Goal: Task Accomplishment & Management: Manage account settings

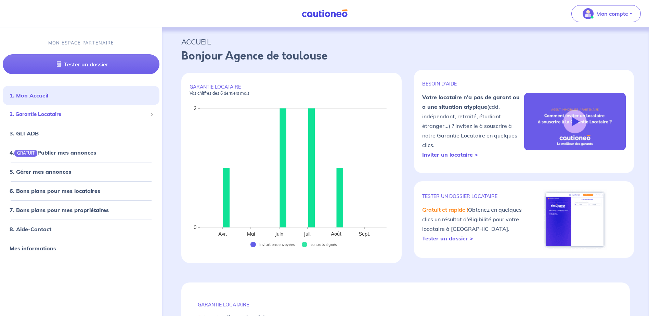
click at [66, 117] on span "2. Garantie Locataire" at bounding box center [79, 115] width 138 height 8
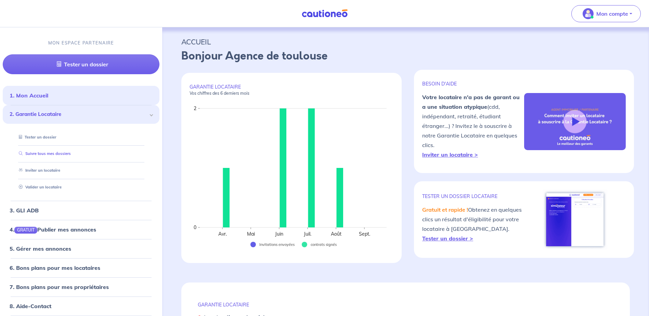
click at [60, 154] on link "Suivre tous mes dossiers" at bounding box center [43, 154] width 55 height 5
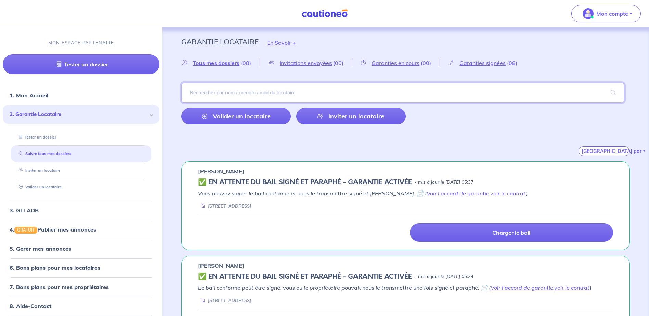
click at [241, 92] on input "search" at bounding box center [402, 93] width 443 height 20
type input "sorel"
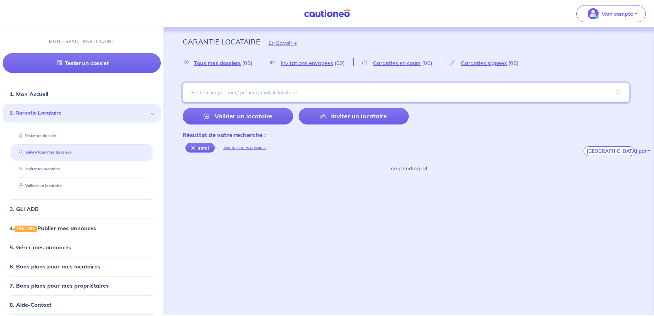
click at [240, 93] on input "search" at bounding box center [406, 93] width 447 height 20
click at [226, 63] on span "Tous mes dossiers" at bounding box center [217, 63] width 47 height 7
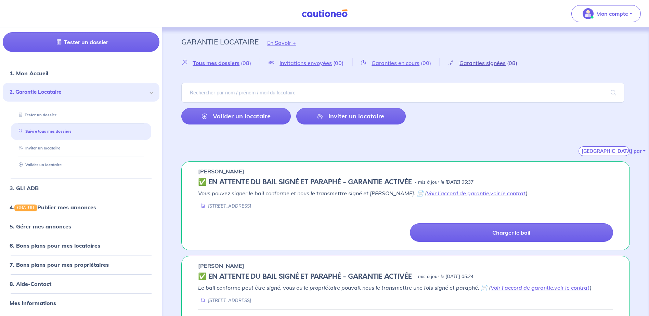
click at [469, 65] on span "Garanties signées" at bounding box center [482, 63] width 46 height 7
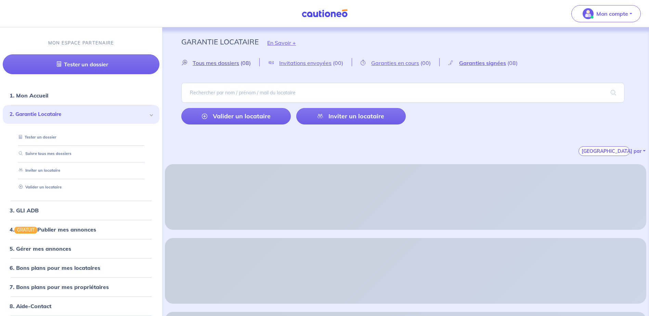
click at [204, 63] on span "Tous mes dossiers" at bounding box center [216, 63] width 47 height 7
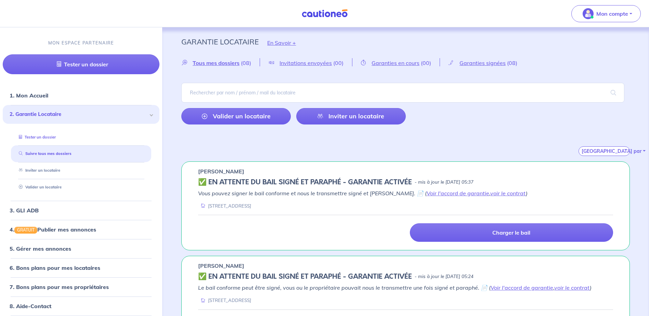
click at [43, 135] on link "Tester un dossier" at bounding box center [36, 137] width 40 height 5
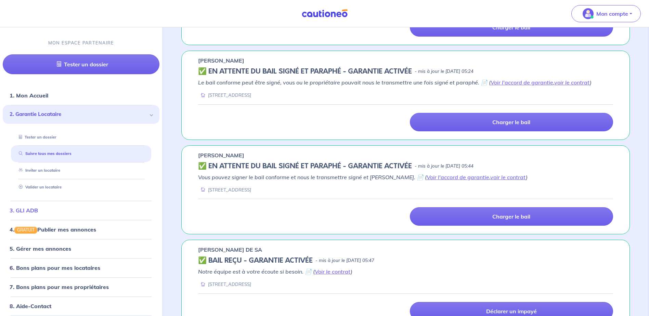
click at [38, 213] on link "3. GLI ADB" at bounding box center [24, 210] width 28 height 7
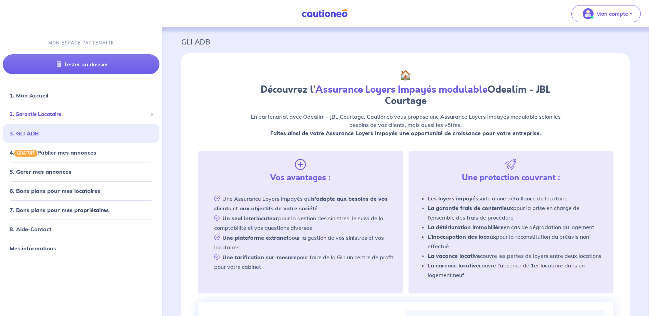
click at [62, 113] on span "2. Garantie Locataire" at bounding box center [79, 115] width 138 height 8
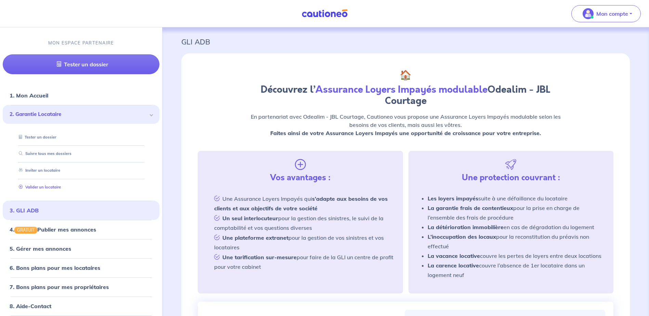
click at [21, 186] on link "Valider un locataire" at bounding box center [38, 187] width 45 height 5
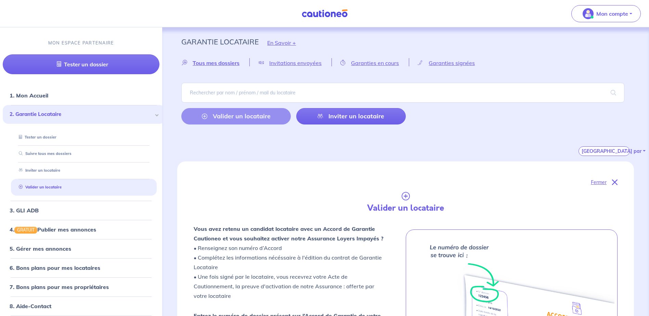
click at [39, 186] on ul "1. Mon Accueil 2. Garantie Locataire Tester un dossier Suivre tous mes dossiers…" at bounding box center [81, 210] width 162 height 249
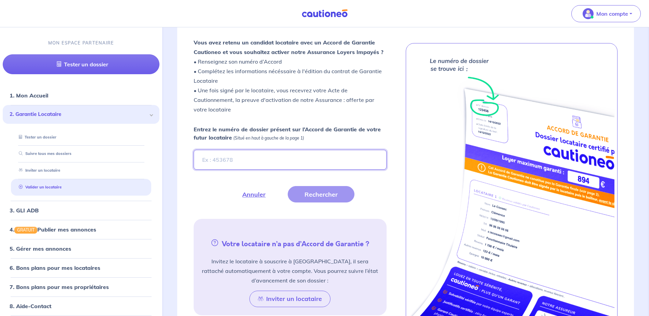
scroll to position [188, 0]
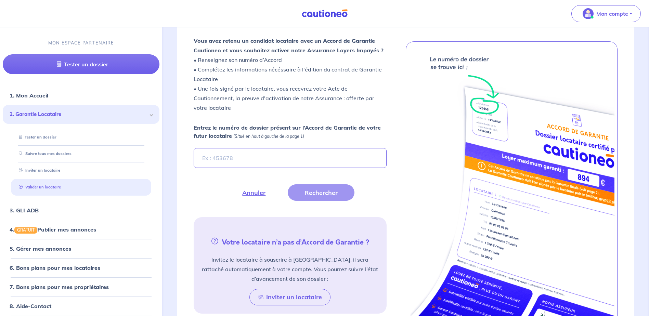
click at [41, 187] on link "Valider un locataire" at bounding box center [38, 187] width 45 height 5
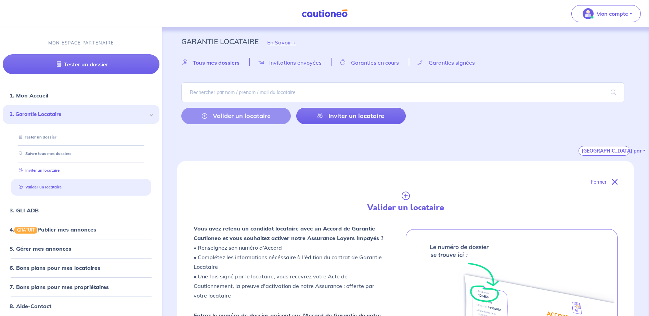
scroll to position [0, 0]
click at [42, 172] on link "Inviter un locataire" at bounding box center [37, 170] width 43 height 5
select select "FR"
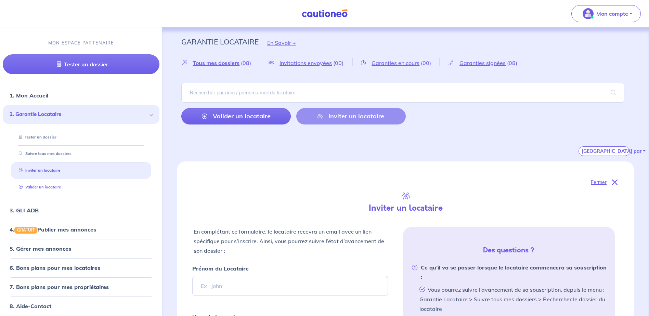
click at [36, 187] on link "Valider un locataire" at bounding box center [38, 187] width 45 height 5
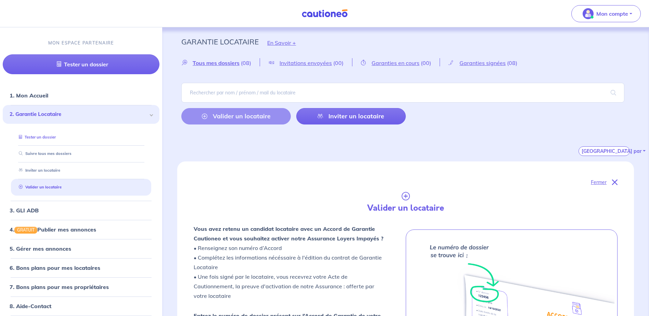
click at [34, 137] on link "Tester un dossier" at bounding box center [36, 137] width 40 height 5
click at [55, 155] on link "Suivre tous mes dossiers" at bounding box center [43, 154] width 55 height 5
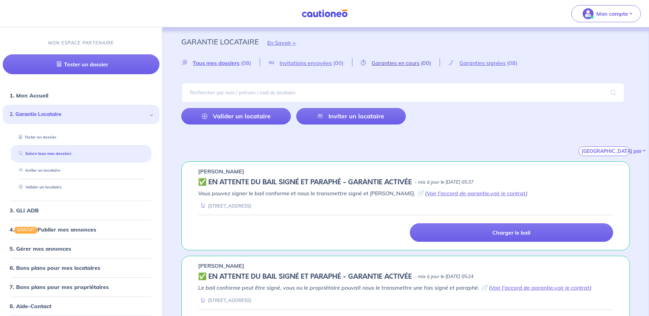
click at [419, 63] on link "Garanties en cours (00)" at bounding box center [395, 63] width 87 height 6
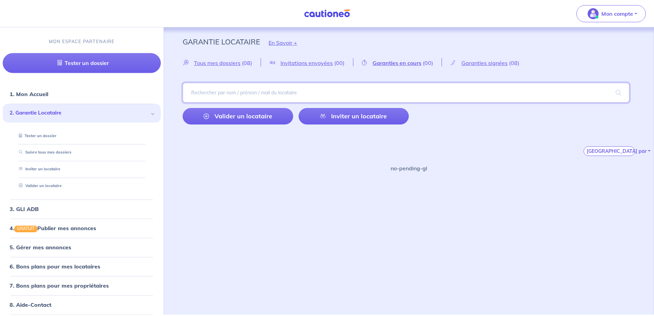
click at [237, 97] on input "search" at bounding box center [406, 93] width 447 height 20
type input "sorel"
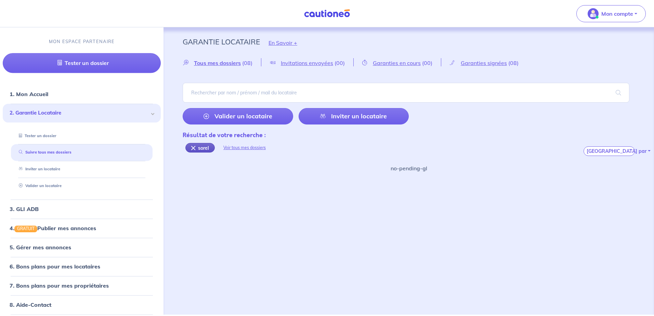
click at [199, 146] on div "sorel" at bounding box center [199, 148] width 29 height 10
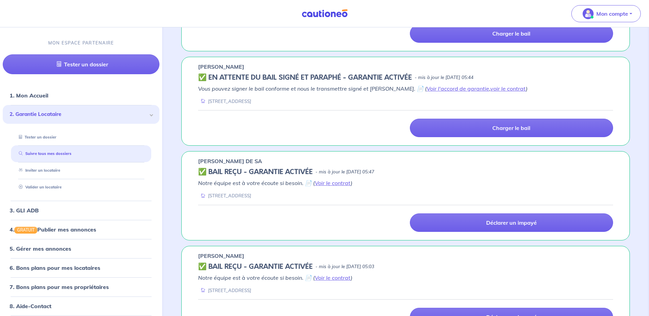
scroll to position [54, 0]
